Goal: Task Accomplishment & Management: Complete application form

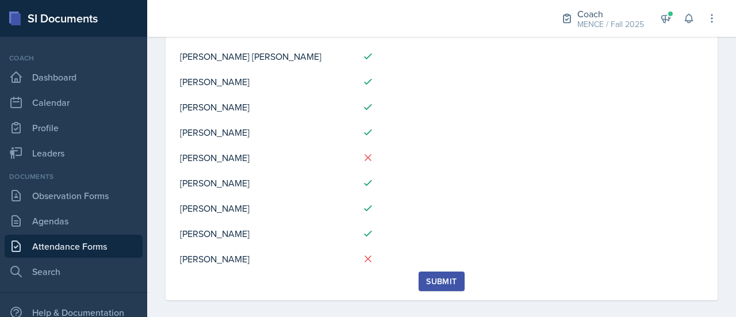
scroll to position [179, 0]
click at [452, 277] on div "Submit" at bounding box center [441, 281] width 30 height 9
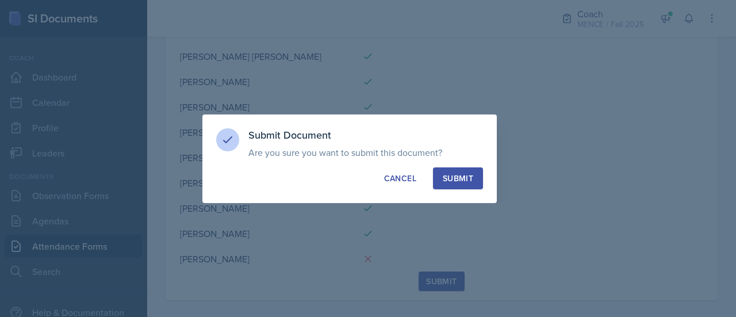
click at [459, 187] on button "Submit" at bounding box center [458, 178] width 50 height 22
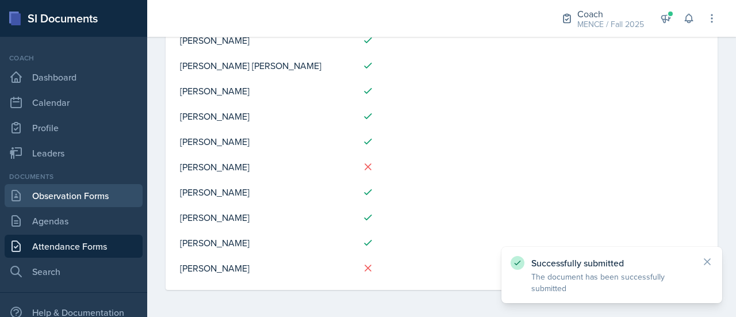
click at [70, 201] on link "Observation Forms" at bounding box center [74, 195] width 138 height 23
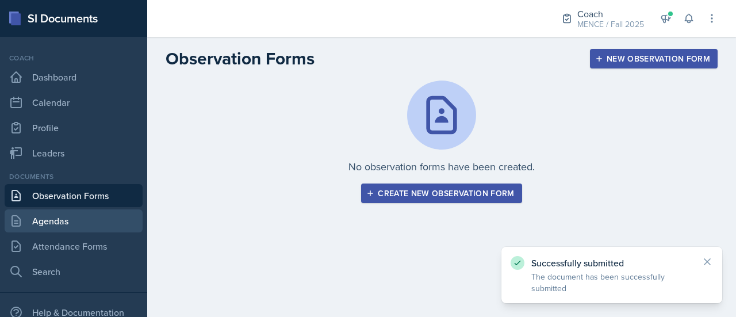
click at [75, 212] on link "Agendas" at bounding box center [74, 220] width 138 height 23
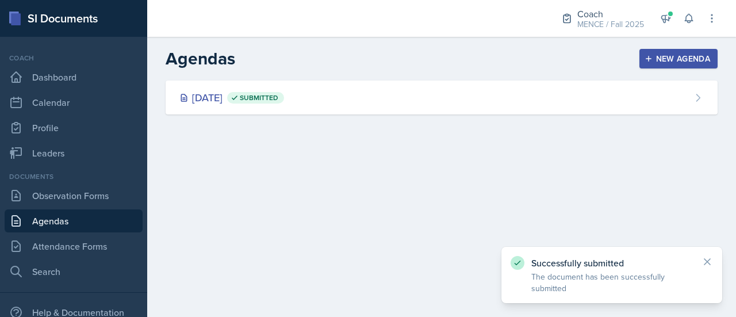
click at [325, 60] on div "Agendas New Agenda" at bounding box center [441, 58] width 589 height 21
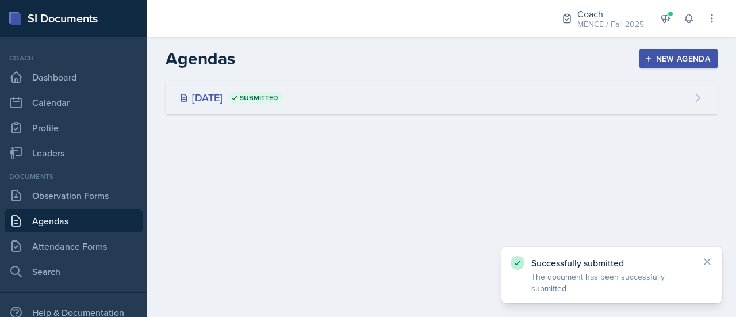
click at [339, 96] on div "[DATE] Submitted" at bounding box center [442, 97] width 552 height 34
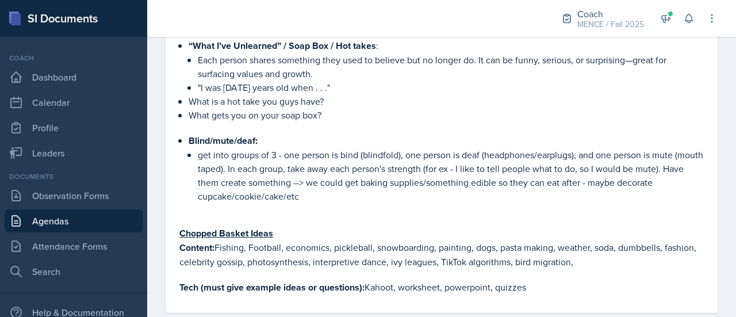
scroll to position [302, 0]
